Goal: Find specific page/section: Find specific page/section

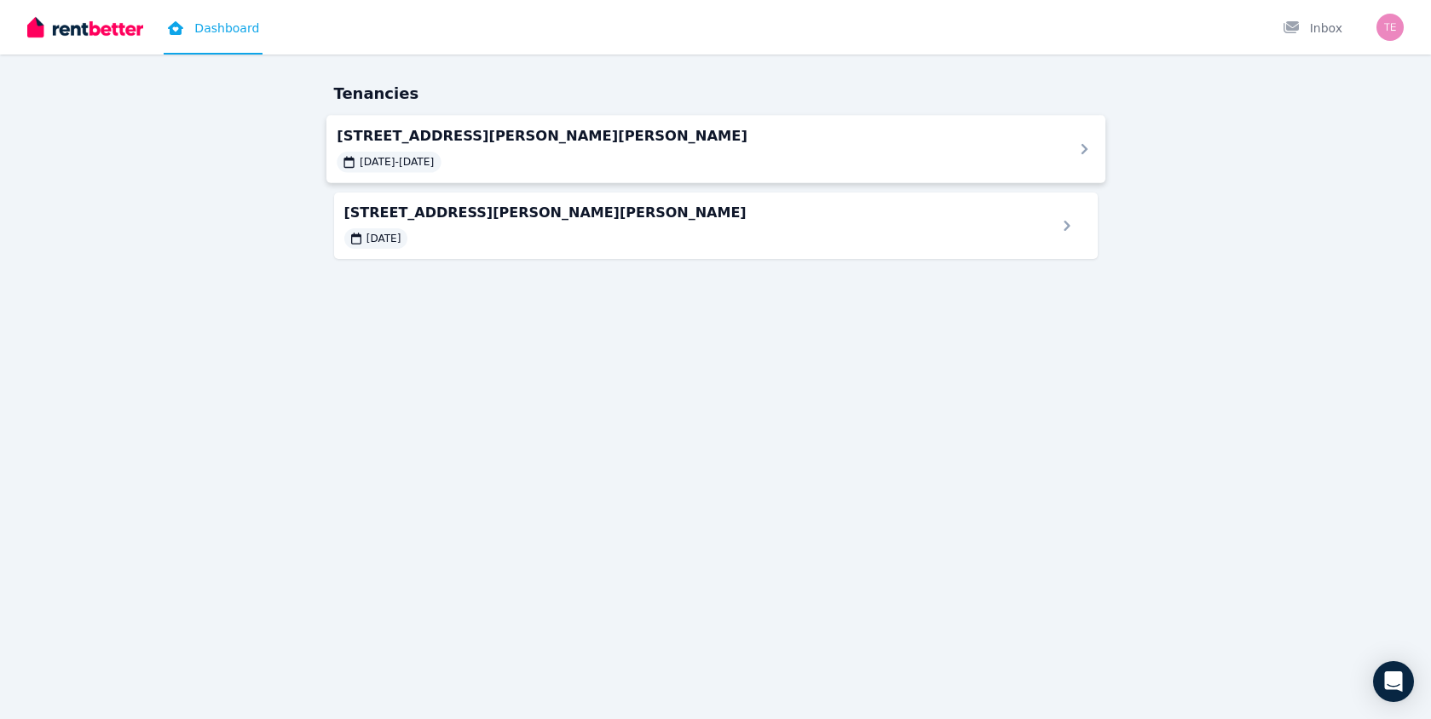
click at [387, 142] on span "[STREET_ADDRESS][PERSON_NAME][PERSON_NAME]" at bounding box center [695, 135] width 716 height 20
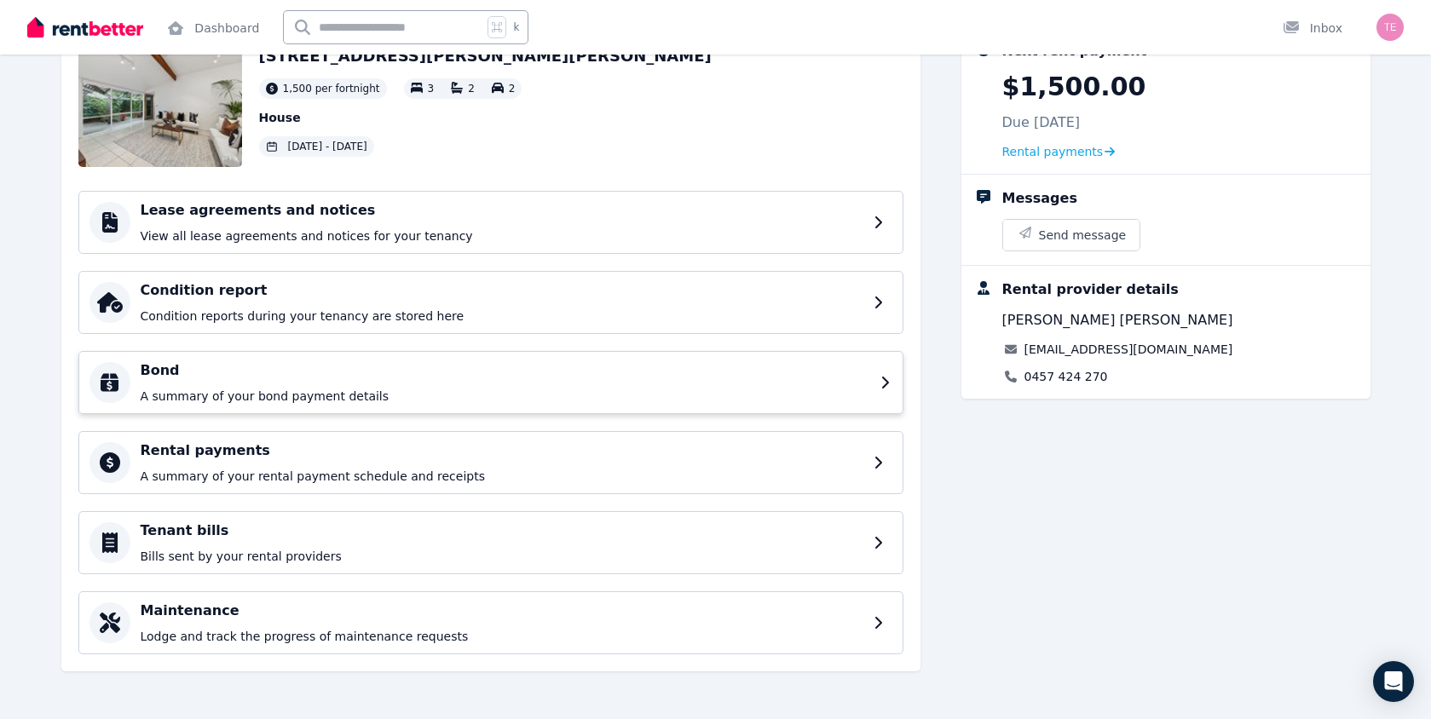
scroll to position [119, 0]
click at [178, 607] on h4 "Maintenance" at bounding box center [505, 611] width 729 height 20
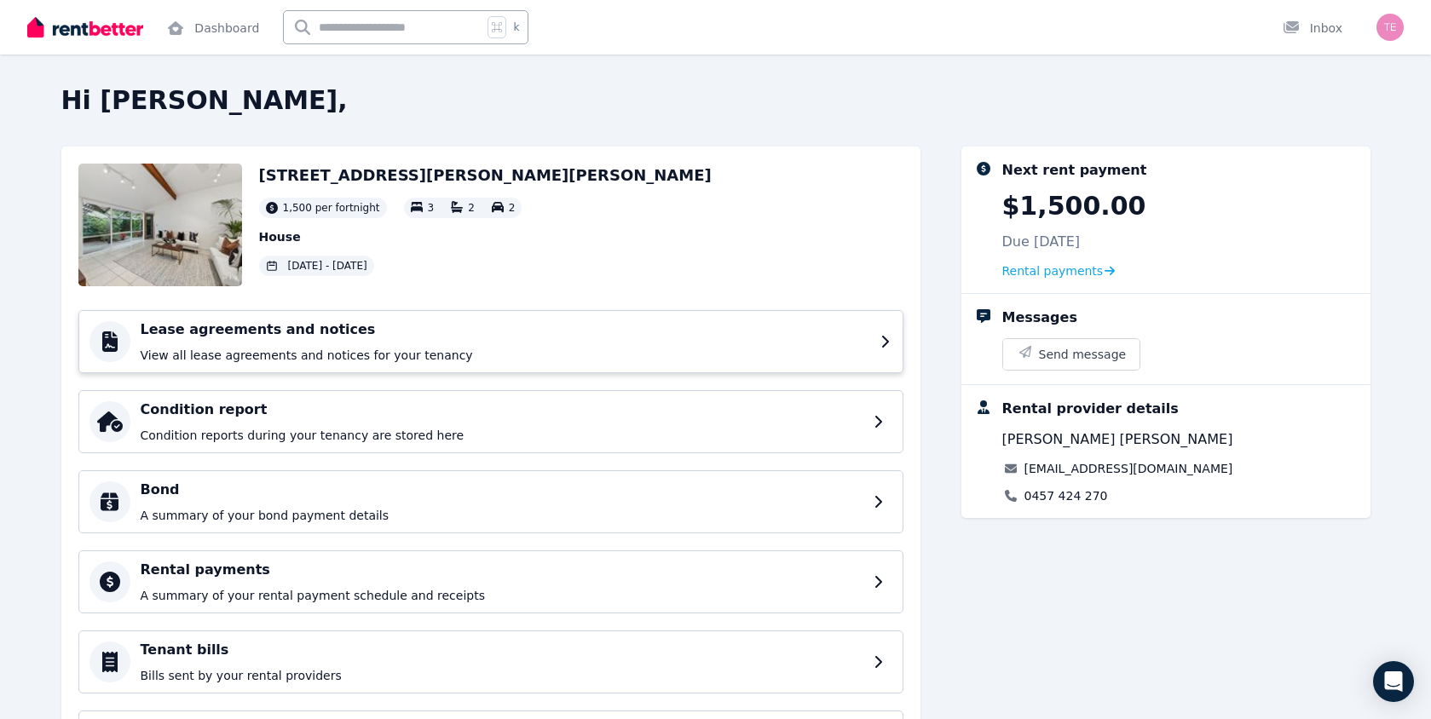
click at [159, 334] on h4 "Lease agreements and notices" at bounding box center [505, 330] width 729 height 20
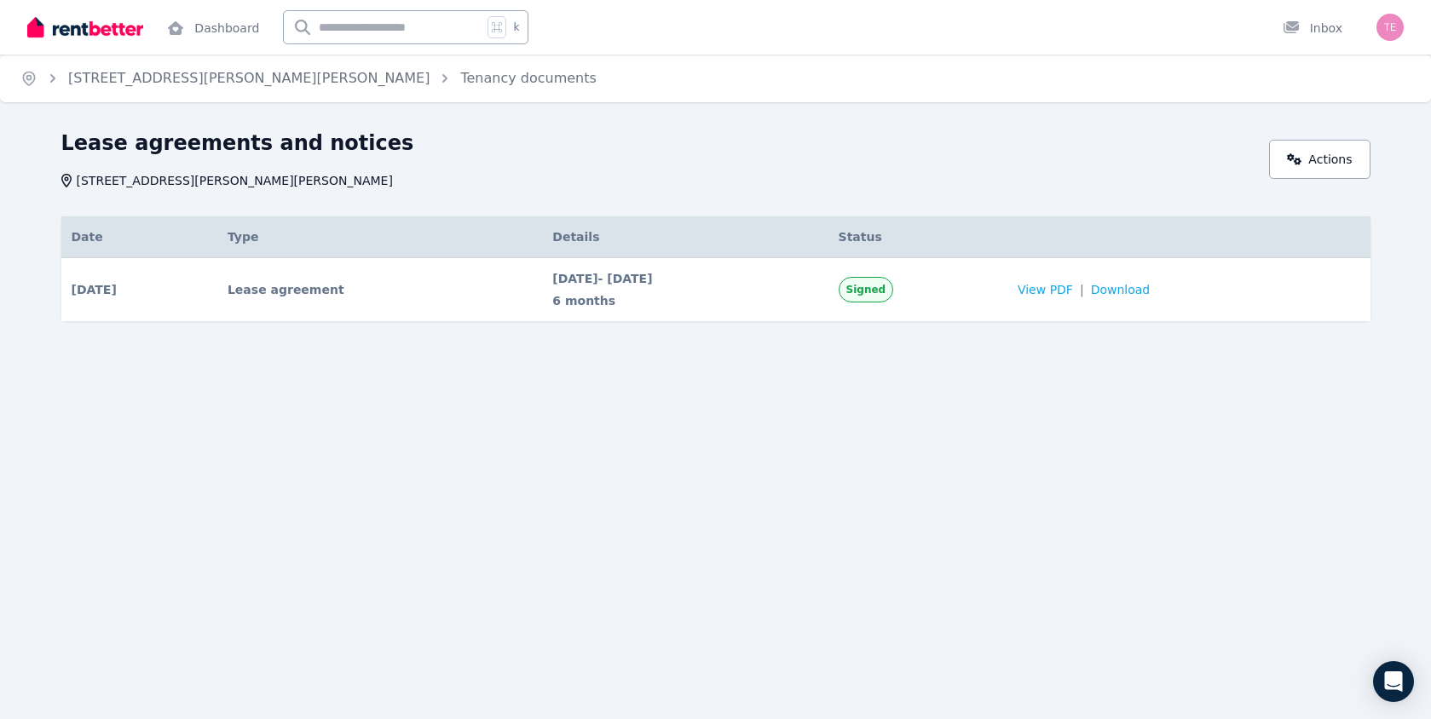
click at [1392, 21] on img "button" at bounding box center [1389, 27] width 27 height 27
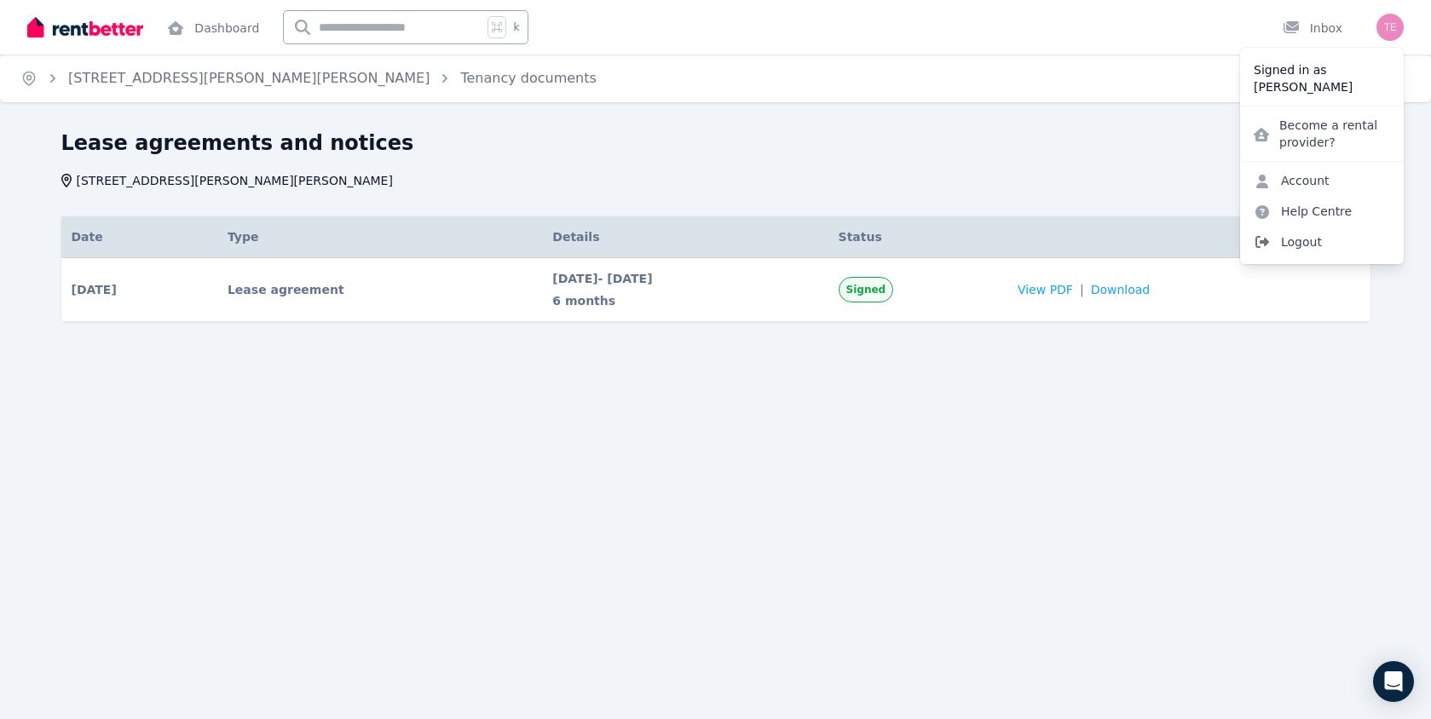
click at [1304, 237] on span "Logout" at bounding box center [1322, 242] width 164 height 31
